Goal: Use online tool/utility: Use online tool/utility

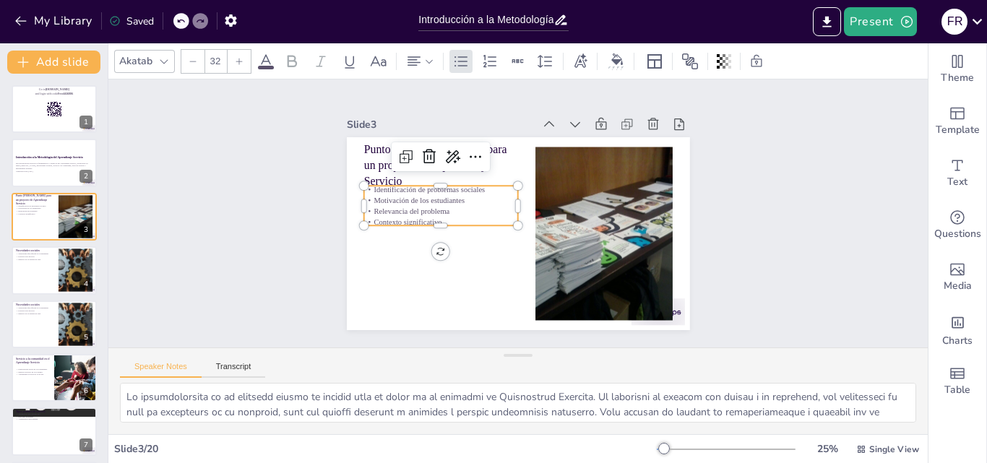
checkbox input "true"
click at [828, 24] on icon "Export to PowerPoint" at bounding box center [826, 21] width 15 height 15
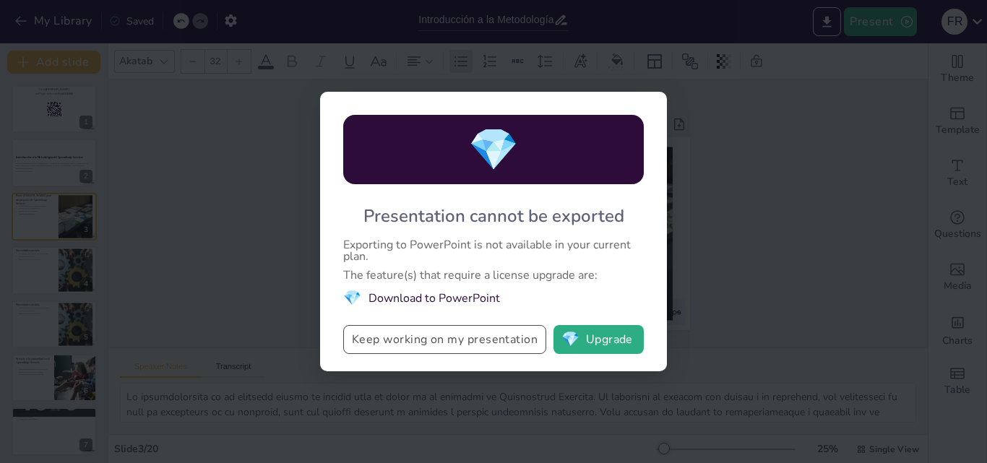
click at [486, 340] on button "Keep working on my presentation" at bounding box center [444, 339] width 203 height 29
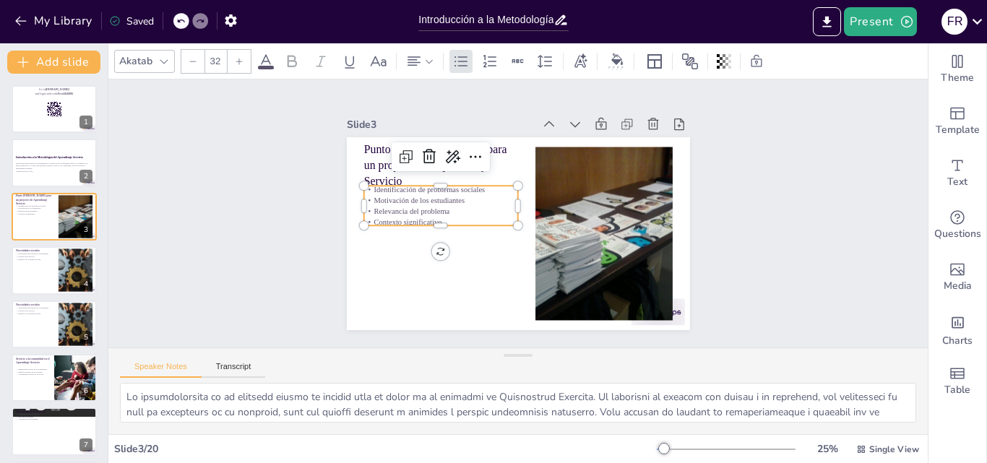
checkbox input "true"
click at [830, 25] on icon "Export to PowerPoint" at bounding box center [826, 21] width 15 height 15
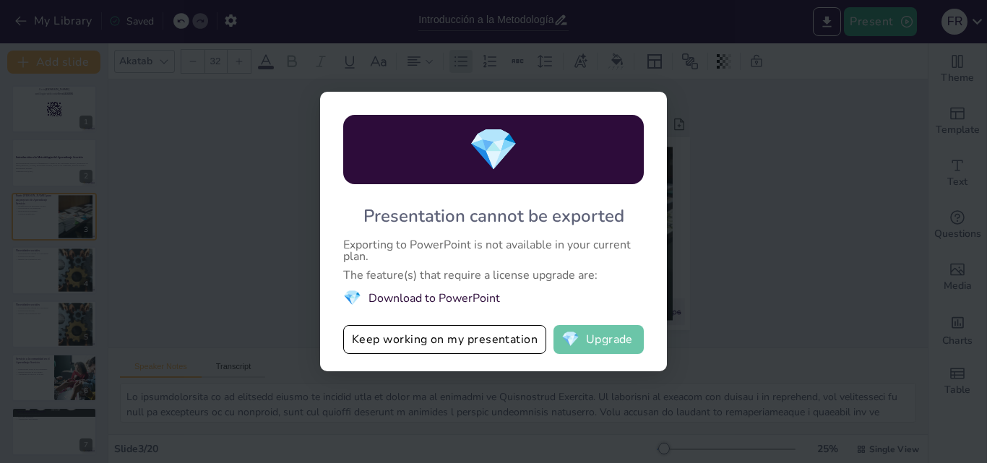
click at [621, 337] on button "💎 Upgrade" at bounding box center [599, 339] width 90 height 29
